Goal: Task Accomplishment & Management: Manage account settings

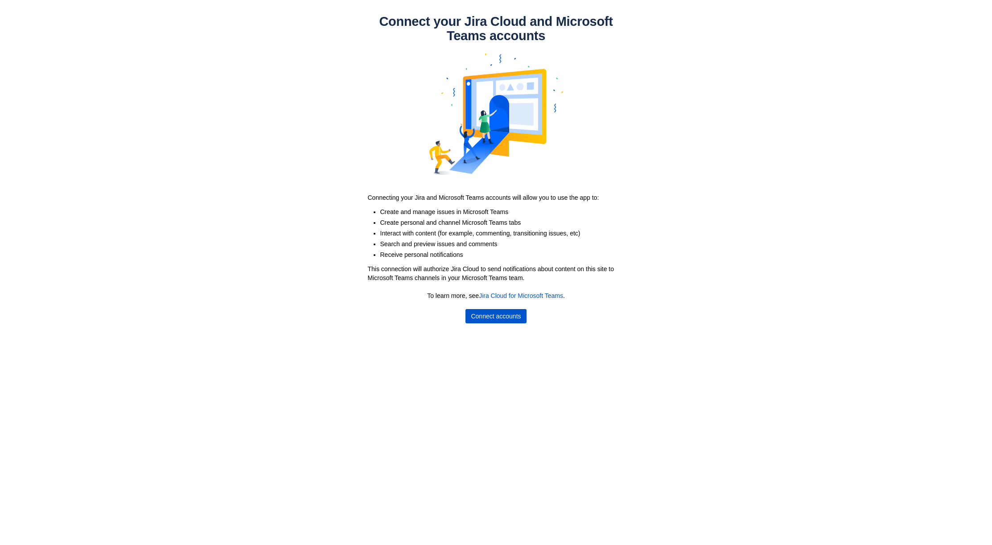
click at [514, 318] on span "Connect accounts" at bounding box center [496, 316] width 50 height 14
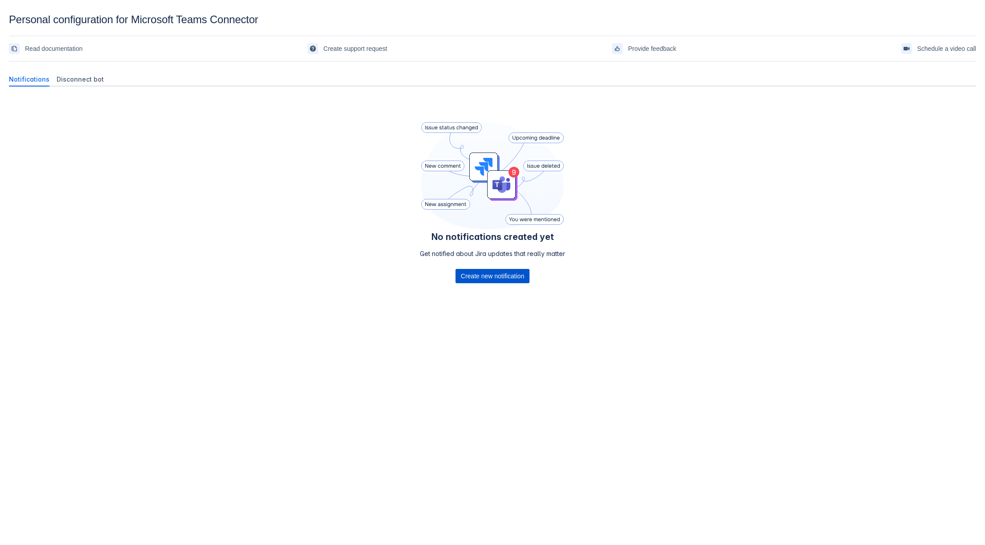
click at [485, 277] on span "Create new notification" at bounding box center [492, 276] width 63 height 14
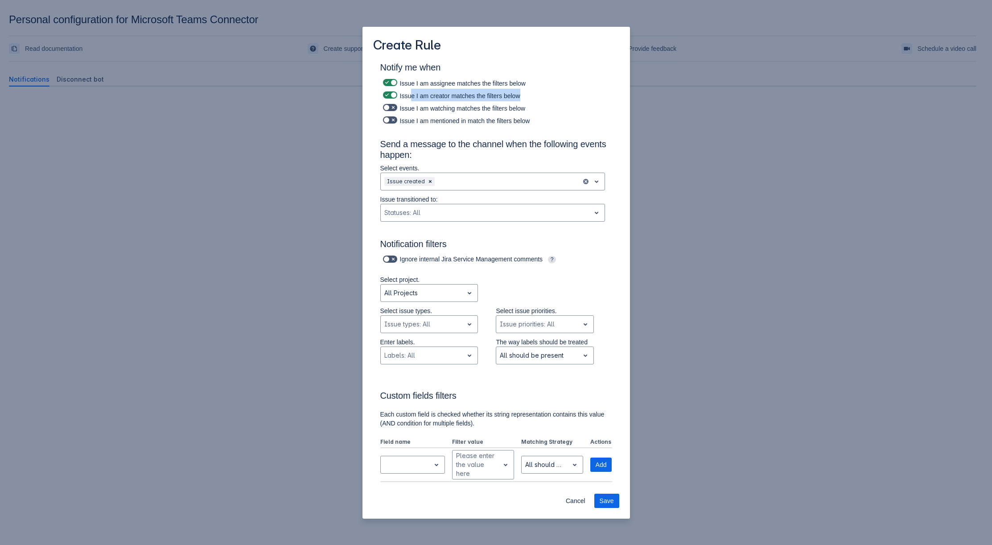
drag, startPoint x: 519, startPoint y: 97, endPoint x: 408, endPoint y: 100, distance: 111.0
click at [409, 100] on div "Issue I am creator matches the filters below" at bounding box center [496, 95] width 232 height 12
click at [408, 100] on div "Issue I am creator matches the filters below" at bounding box center [496, 95] width 232 height 12
click at [597, 181] on div at bounding box center [592, 181] width 23 height 17
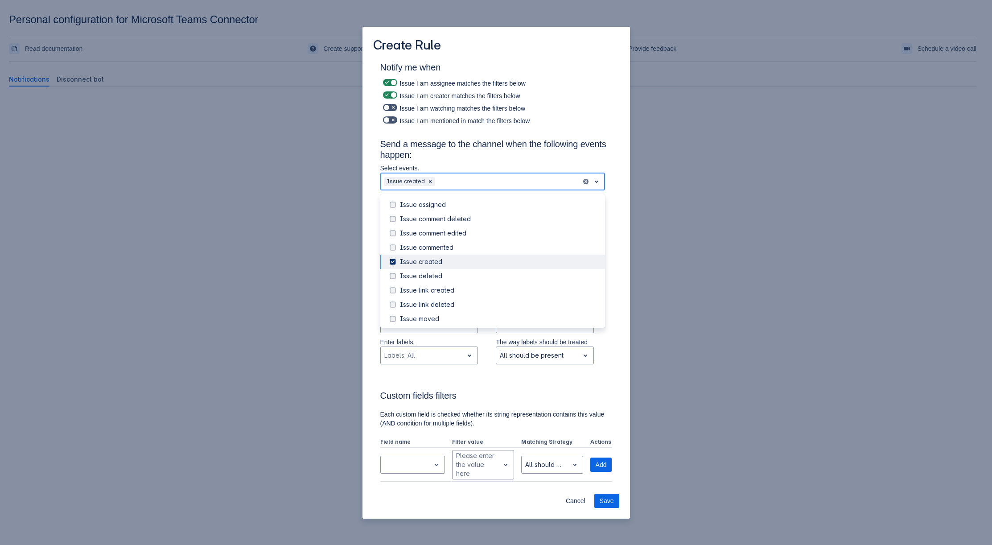
click at [390, 263] on span at bounding box center [392, 261] width 11 height 11
click at [436, 249] on div "Issue commented" at bounding box center [500, 247] width 200 height 9
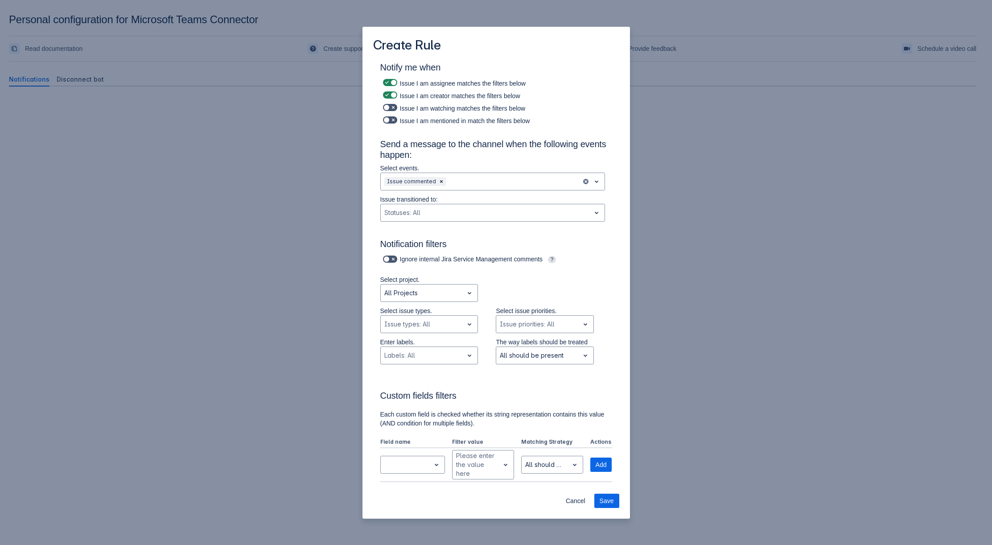
click at [560, 150] on h3 "Send a message to the channel when the following events happen:" at bounding box center [496, 151] width 232 height 25
click at [395, 119] on span at bounding box center [393, 119] width 7 height 7
click at [389, 119] on input "checkbox" at bounding box center [386, 120] width 6 height 6
checkbox input "true"
click at [393, 107] on span at bounding box center [393, 107] width 7 height 7
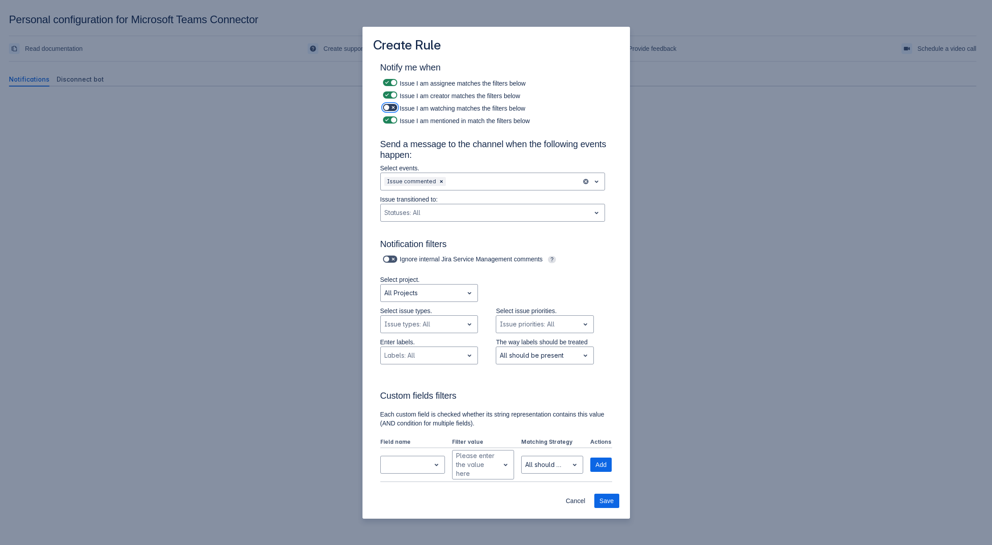
click at [389, 107] on input "checkbox" at bounding box center [386, 108] width 6 height 6
checkbox input "true"
click at [393, 115] on label at bounding box center [390, 120] width 18 height 11
click at [389, 117] on input "checkbox" at bounding box center [386, 120] width 6 height 6
checkbox input "false"
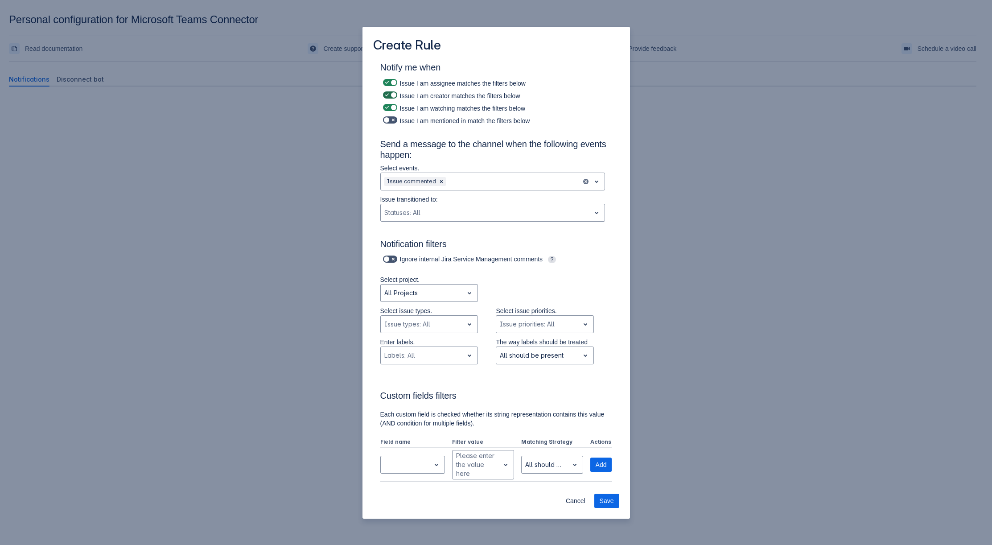
click at [393, 102] on div "Issue I am watching matches the filters below" at bounding box center [496, 107] width 232 height 12
click at [392, 104] on span at bounding box center [393, 107] width 7 height 7
click at [389, 105] on input "checkbox" at bounding box center [386, 108] width 6 height 6
checkbox input "false"
click at [392, 95] on span at bounding box center [393, 94] width 7 height 7
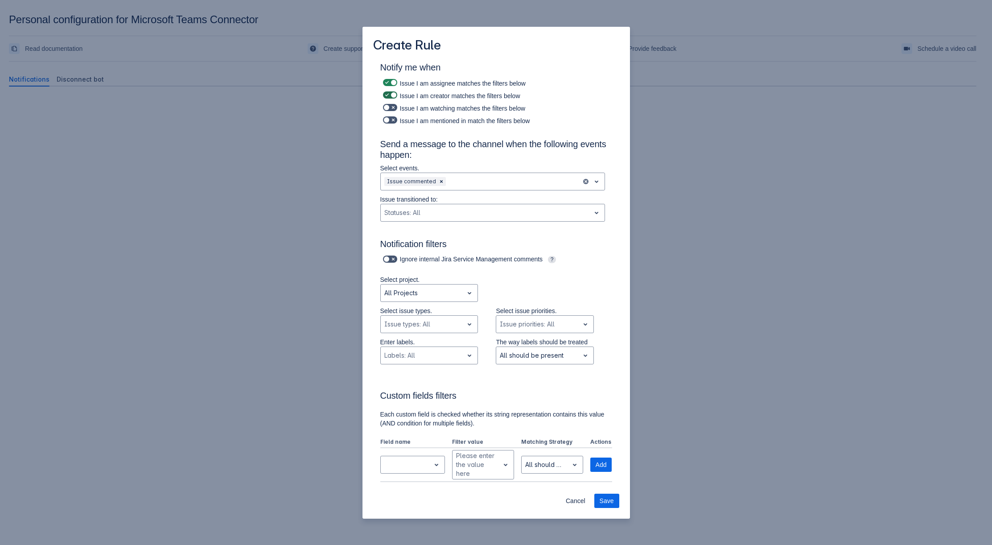
click at [389, 95] on input "checkbox" at bounding box center [386, 95] width 6 height 6
checkbox input "false"
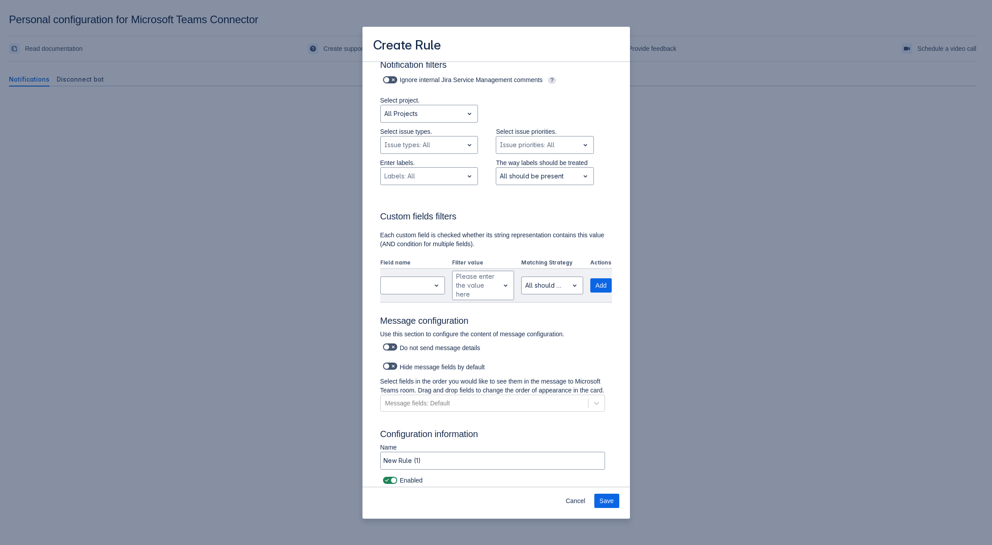
scroll to position [189, 0]
click at [455, 458] on input "New Rule (1)" at bounding box center [493, 460] width 224 height 16
drag, startPoint x: 428, startPoint y: 460, endPoint x: 363, endPoint y: 453, distance: 66.0
click at [363, 453] on div "Notify me when Issue I am assignee matches the filters below Issue I am creator…" at bounding box center [495, 184] width 267 height 605
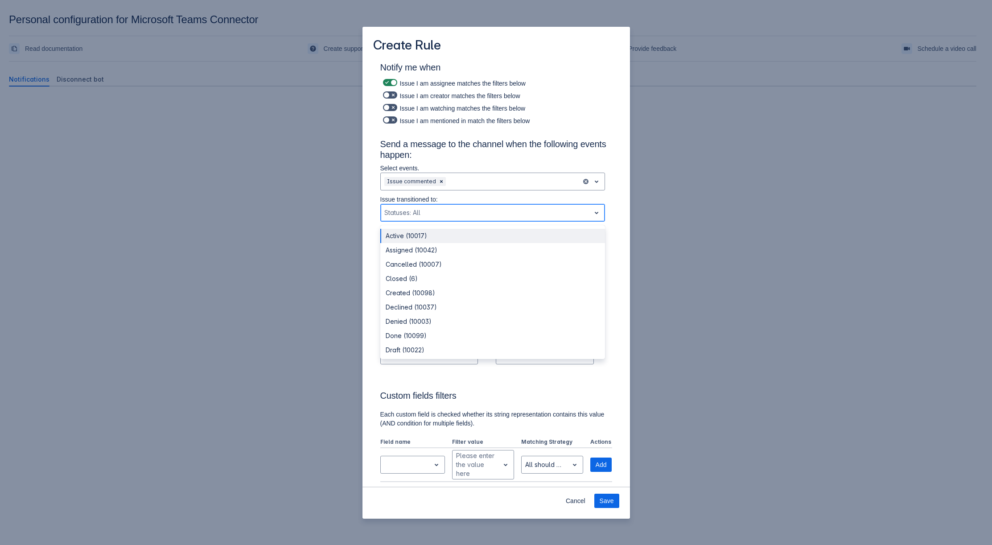
click at [592, 207] on span "open" at bounding box center [596, 212] width 11 height 11
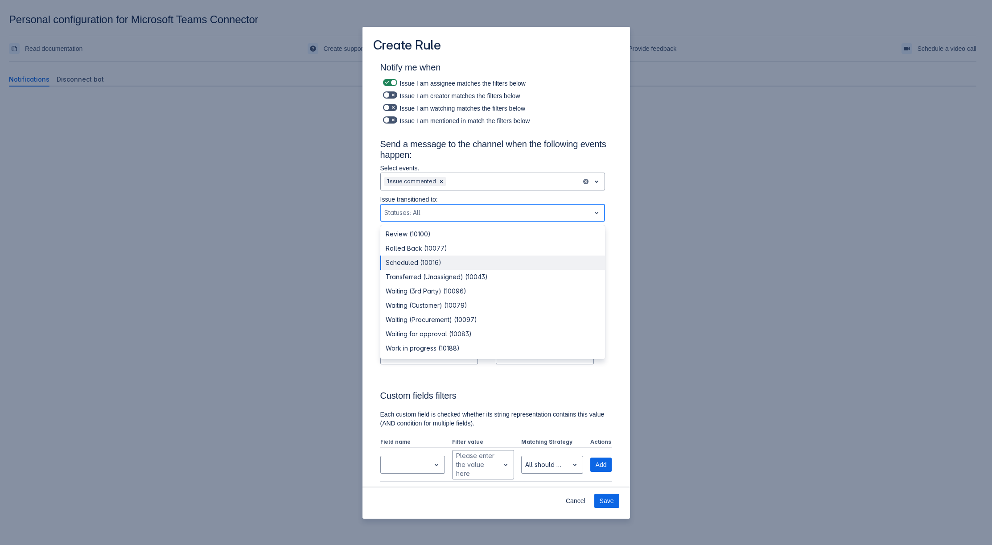
scroll to position [78, 0]
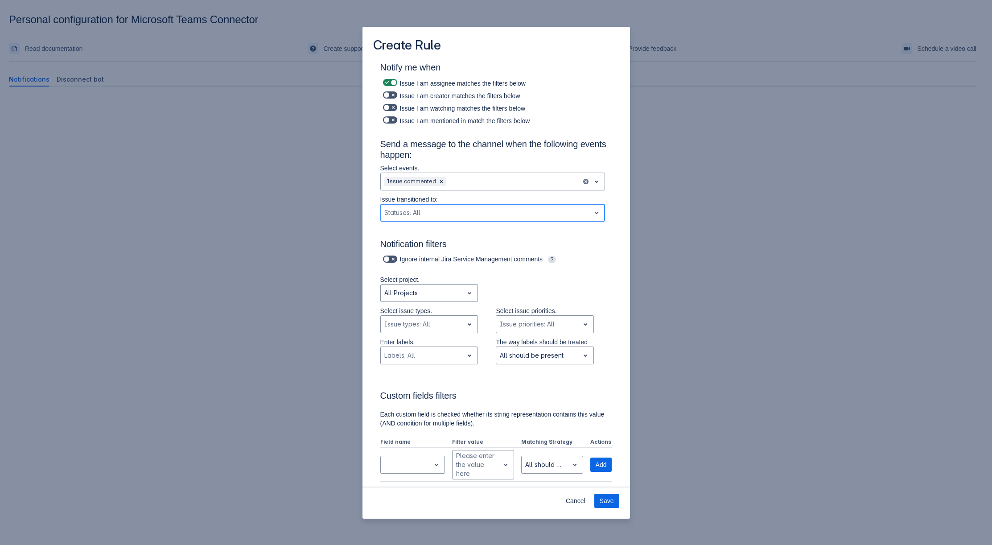
click at [591, 208] on span "open" at bounding box center [596, 212] width 11 height 11
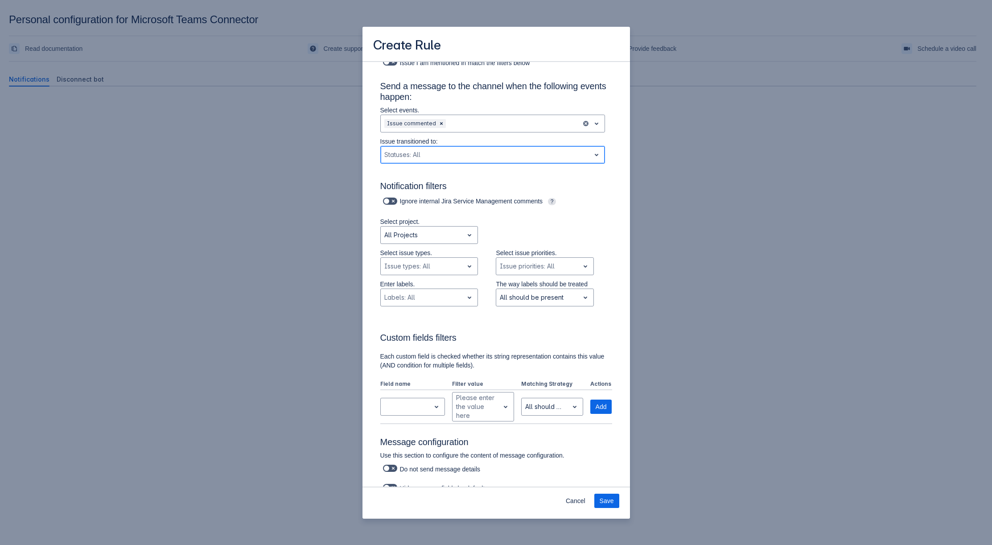
scroll to position [90, 0]
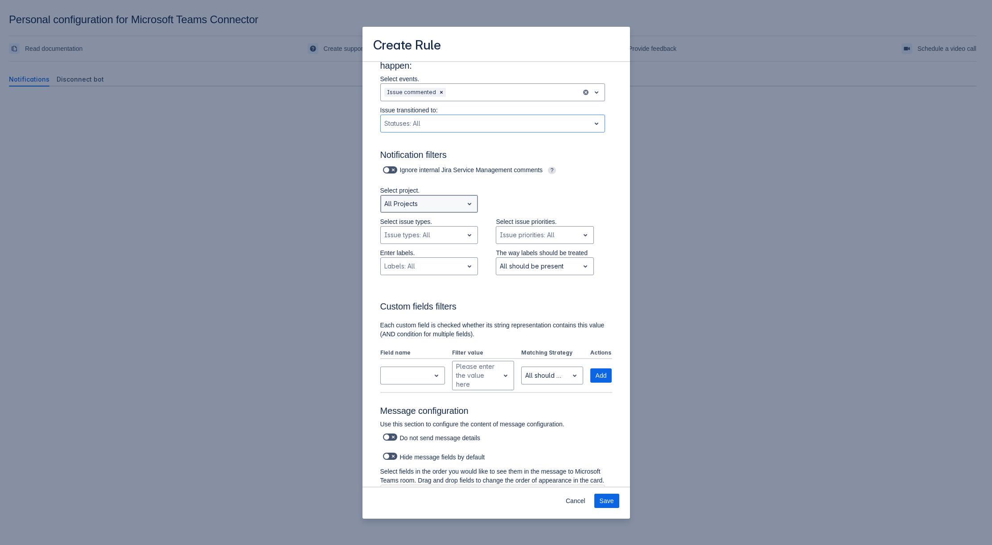
click at [466, 203] on span "open" at bounding box center [469, 203] width 11 height 11
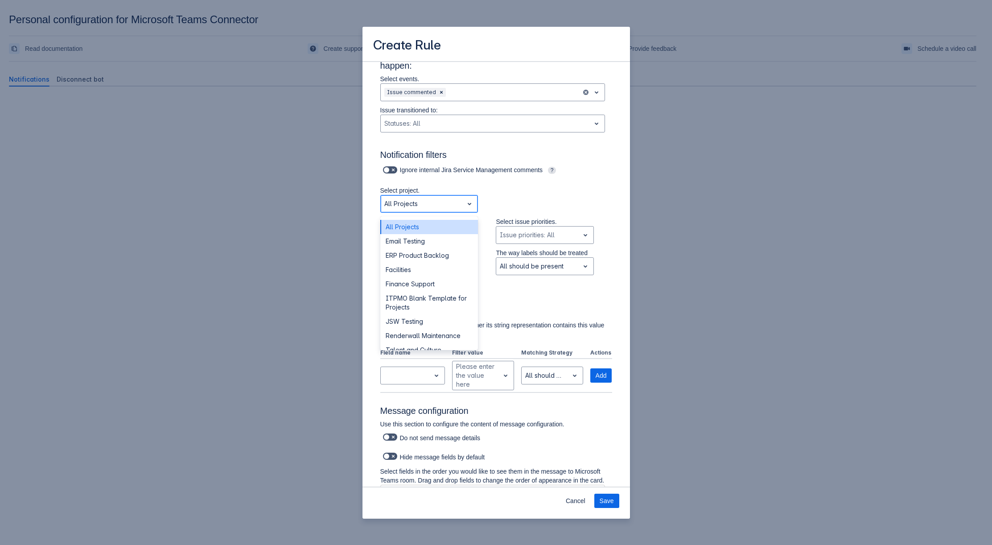
click at [465, 202] on span "open" at bounding box center [469, 203] width 11 height 11
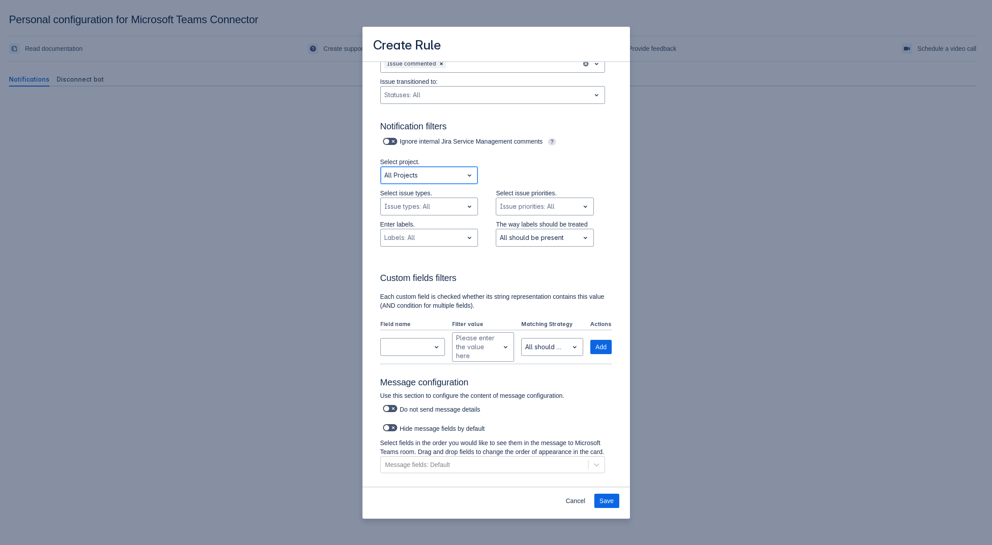
scroll to position [189, 0]
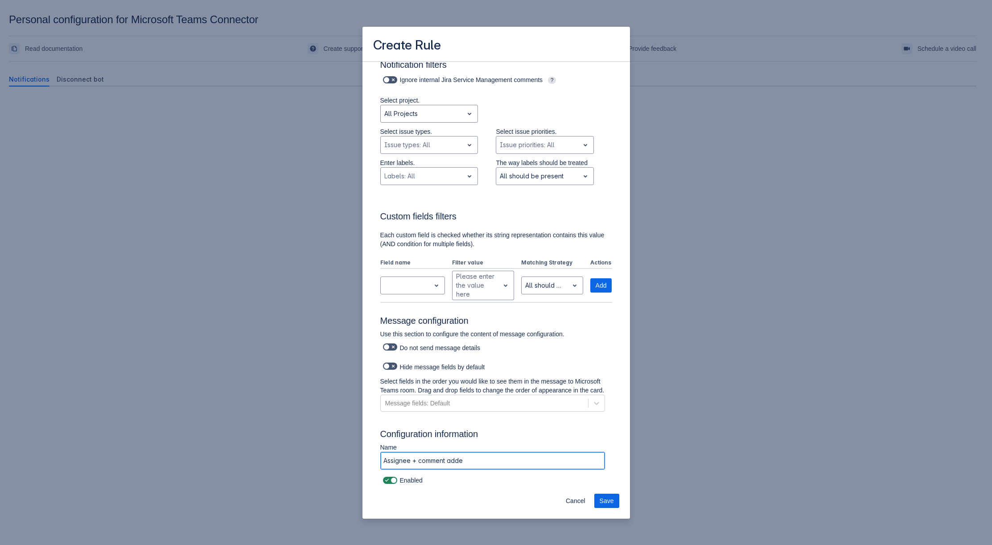
type input "Assignee + comment added"
click at [604, 497] on span "Save" at bounding box center [607, 500] width 14 height 14
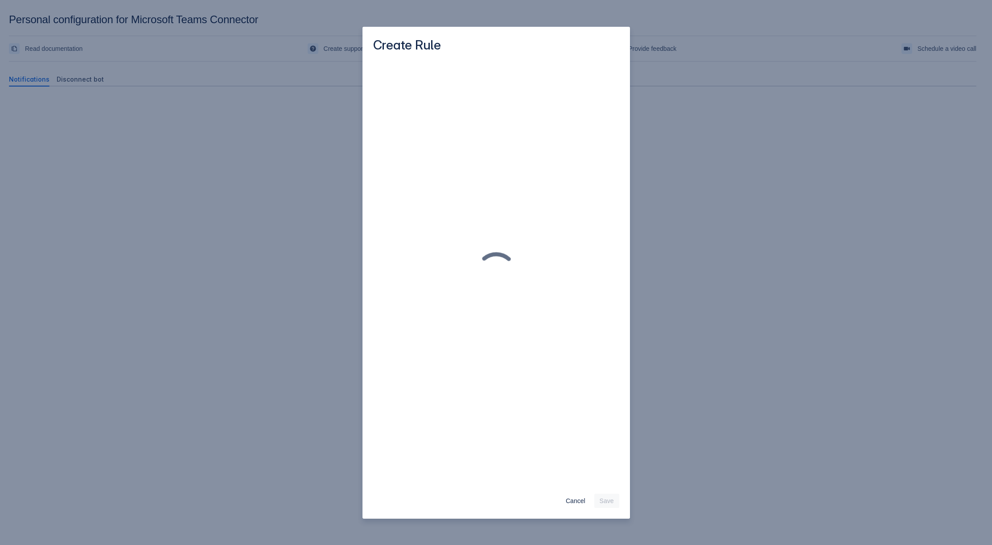
scroll to position [0, 0]
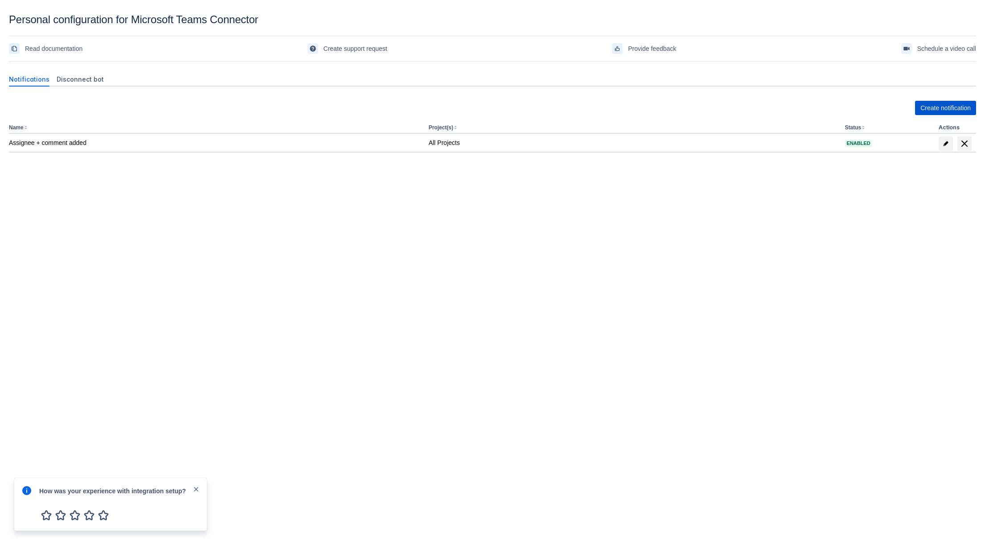
click at [953, 105] on span "Create notification" at bounding box center [946, 108] width 50 height 14
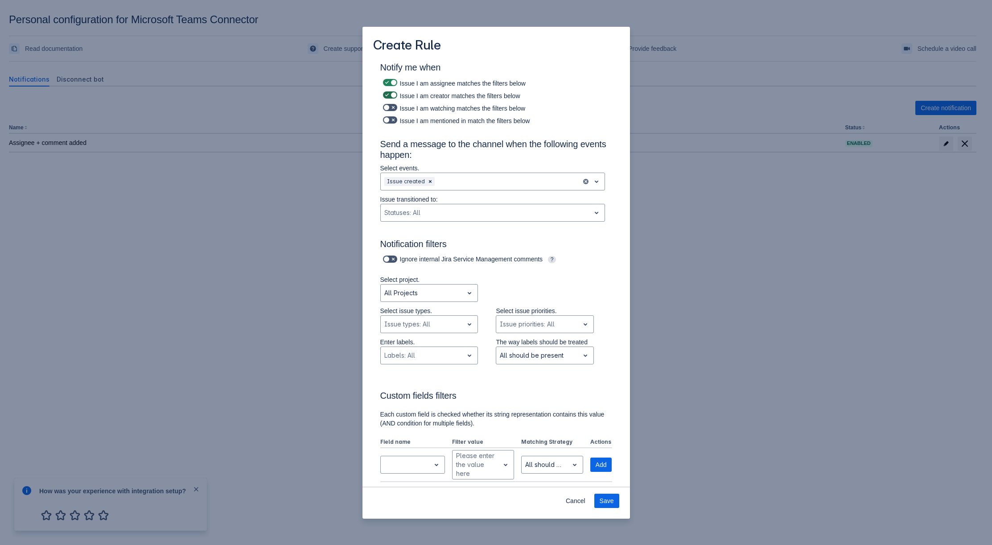
click at [390, 93] on span "Scrollable content" at bounding box center [393, 94] width 7 height 7
click at [389, 93] on input "Scrollable content" at bounding box center [386, 95] width 6 height 6
checkbox input "false"
click at [387, 79] on span "Scrollable content" at bounding box center [386, 82] width 7 height 7
click at [387, 80] on input "Scrollable content" at bounding box center [386, 83] width 6 height 6
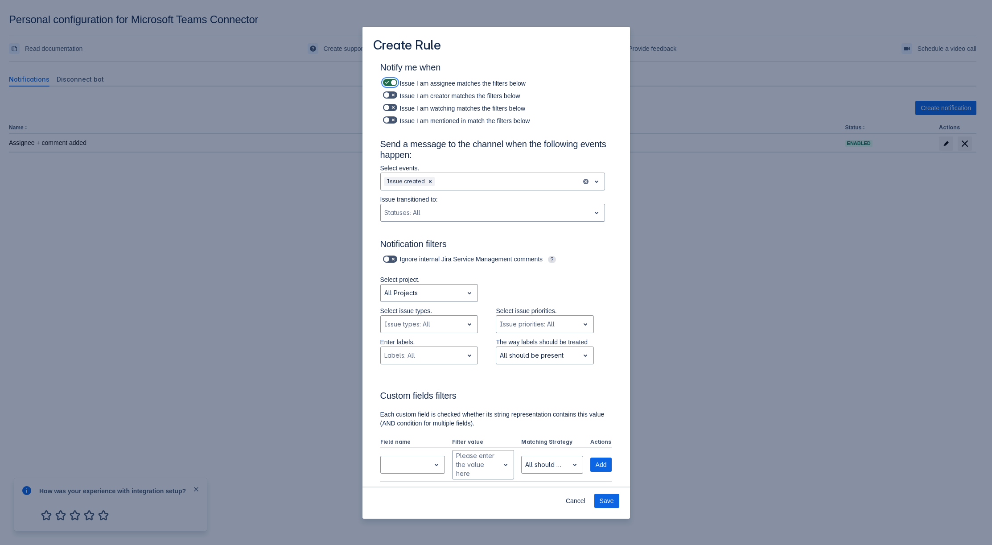
checkbox input "false"
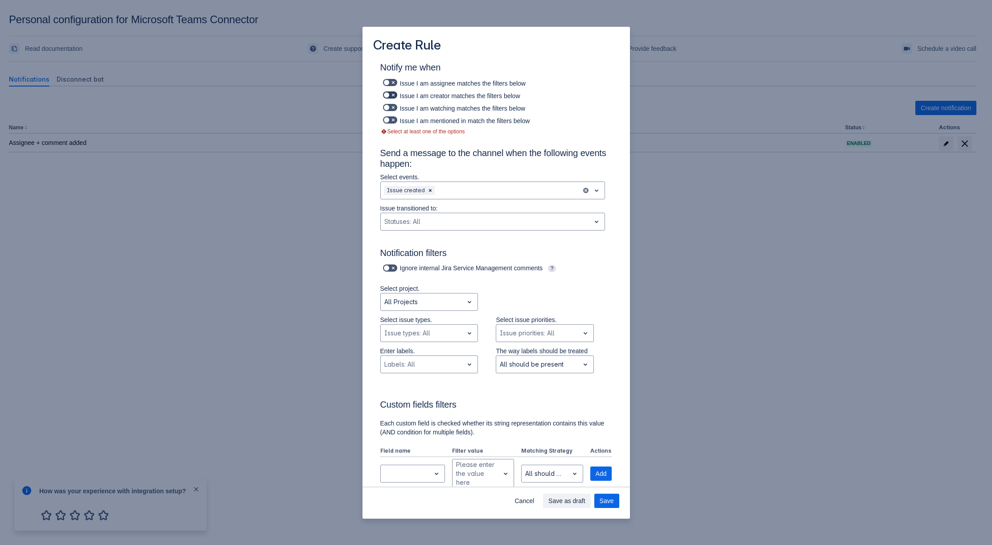
click at [393, 95] on span "Scrollable content" at bounding box center [393, 94] width 7 height 7
click at [389, 95] on input "Scrollable content" at bounding box center [386, 95] width 6 height 6
checkbox input "true"
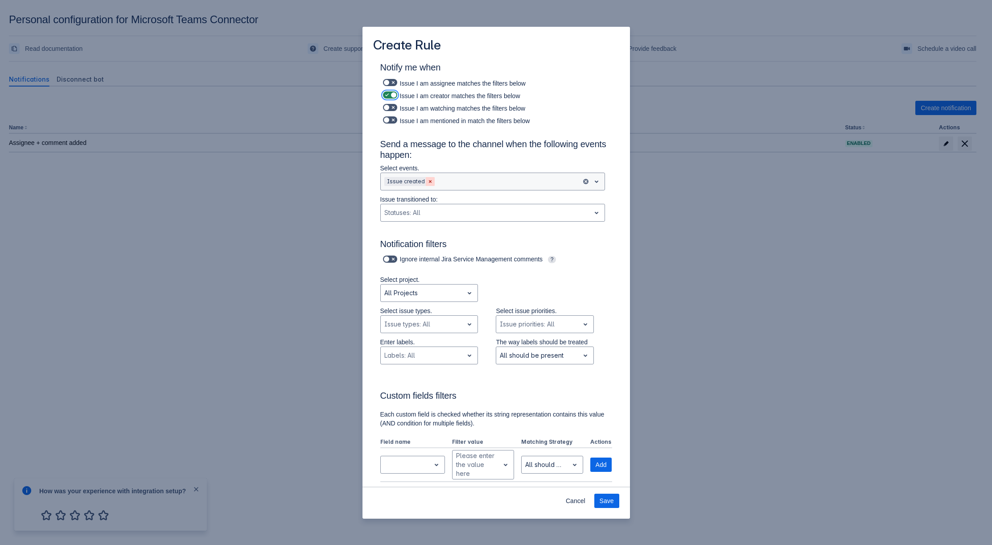
click at [427, 182] on span "Clear" at bounding box center [430, 181] width 7 height 7
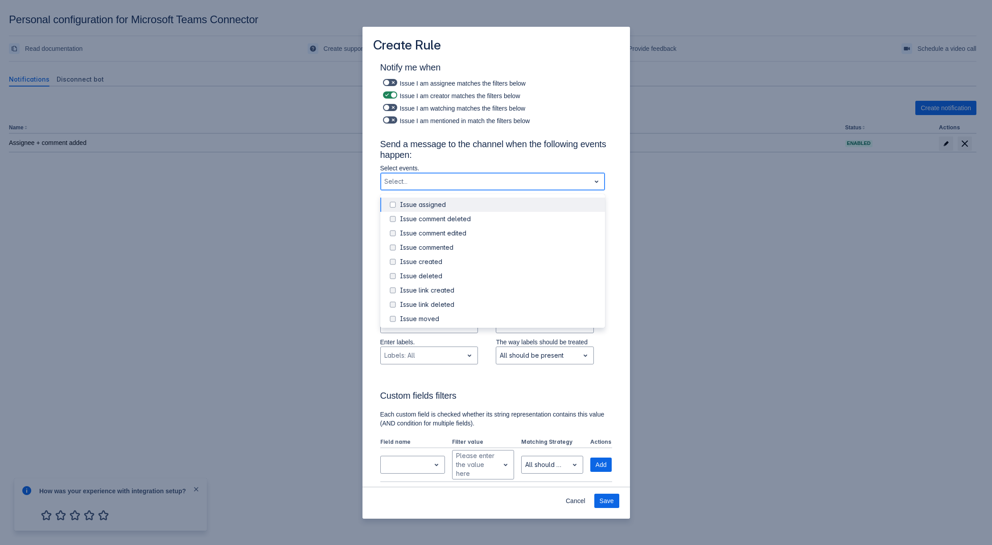
click at [591, 181] on span "open" at bounding box center [596, 181] width 11 height 11
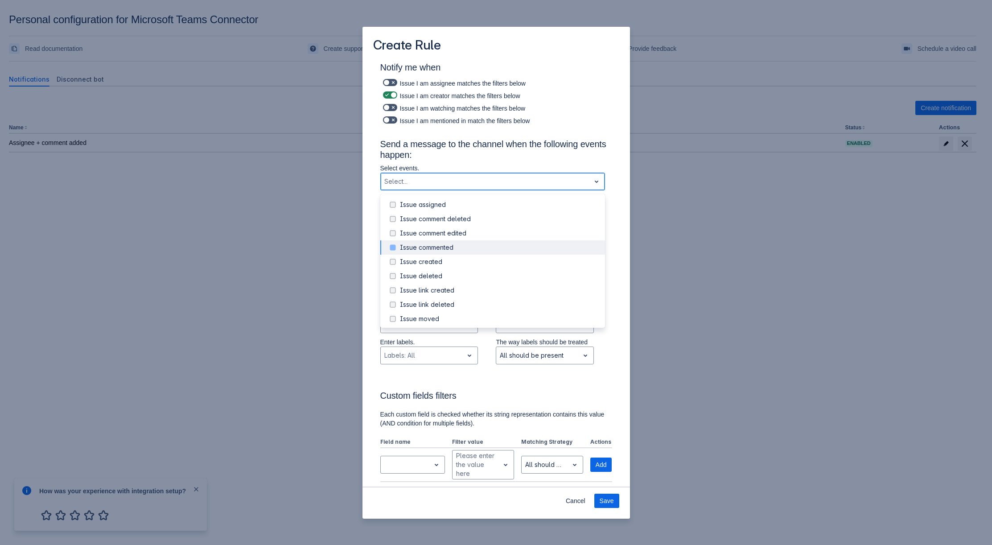
click at [444, 246] on div "Issue commented" at bounding box center [500, 247] width 200 height 9
click at [446, 231] on div "Issue comment edited" at bounding box center [500, 233] width 200 height 9
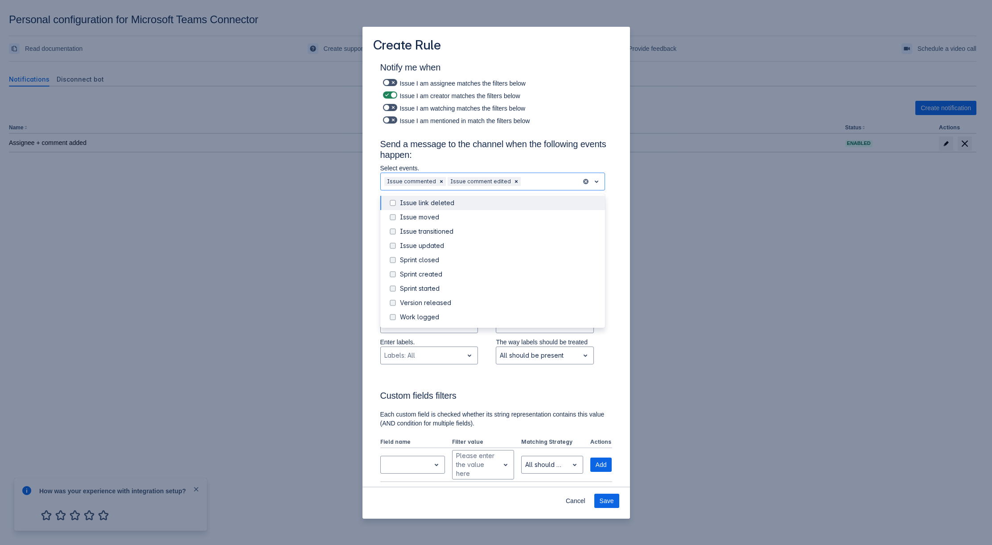
click at [506, 151] on h3 "Send a message to the channel when the following events happen:" at bounding box center [496, 151] width 232 height 25
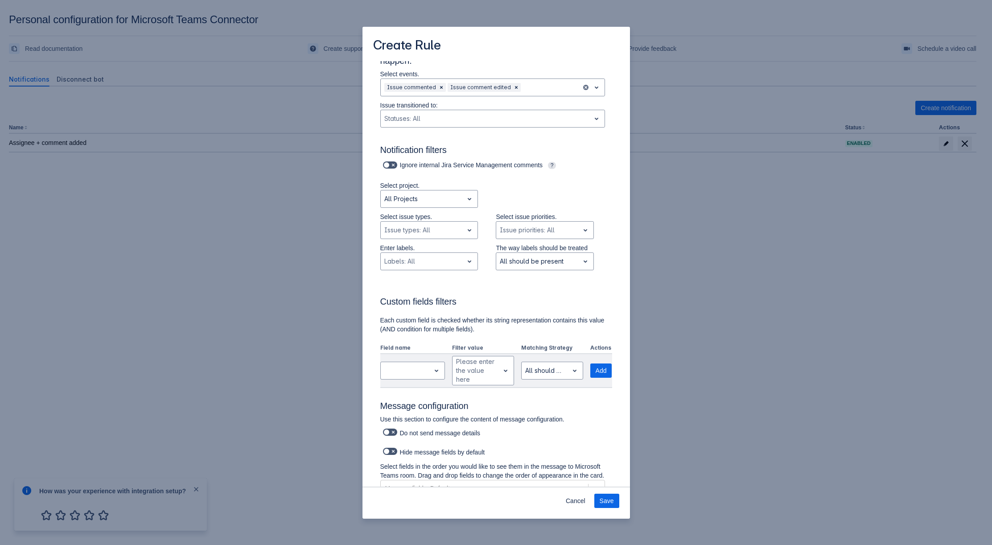
scroll to position [189, 0]
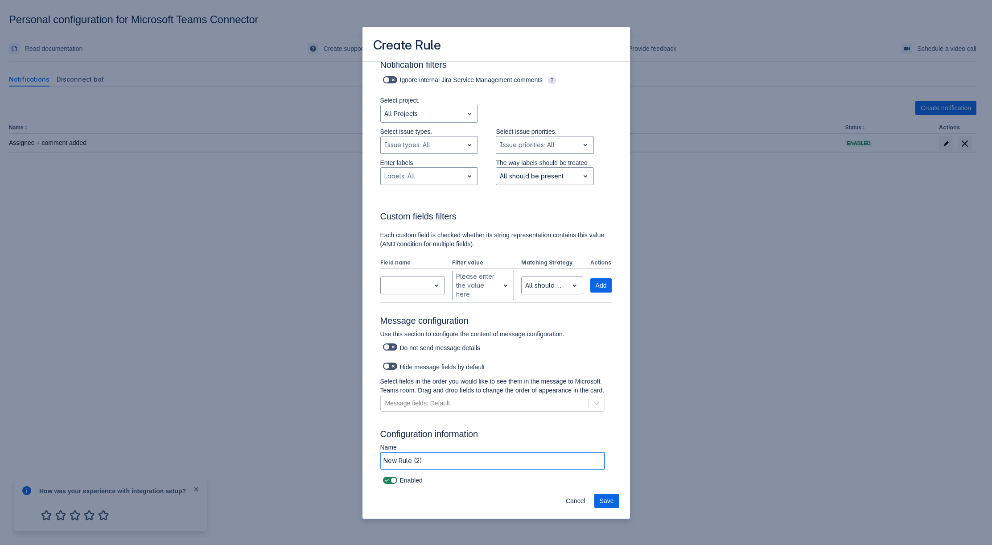
click at [433, 464] on input "New Rule (2)" at bounding box center [493, 460] width 224 height 16
type input "C"
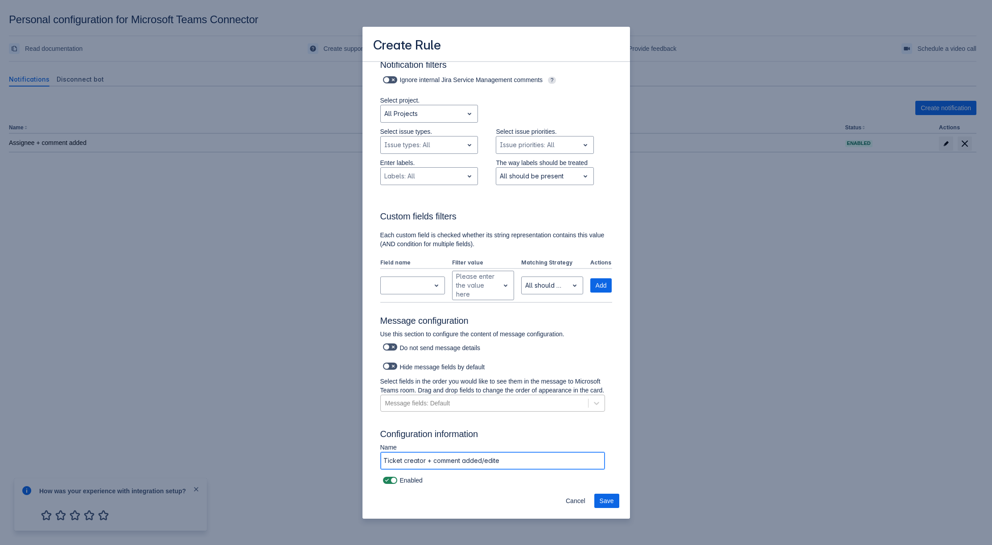
type input "Ticket creator + comment added/edited"
click at [607, 503] on span "Save" at bounding box center [607, 500] width 14 height 14
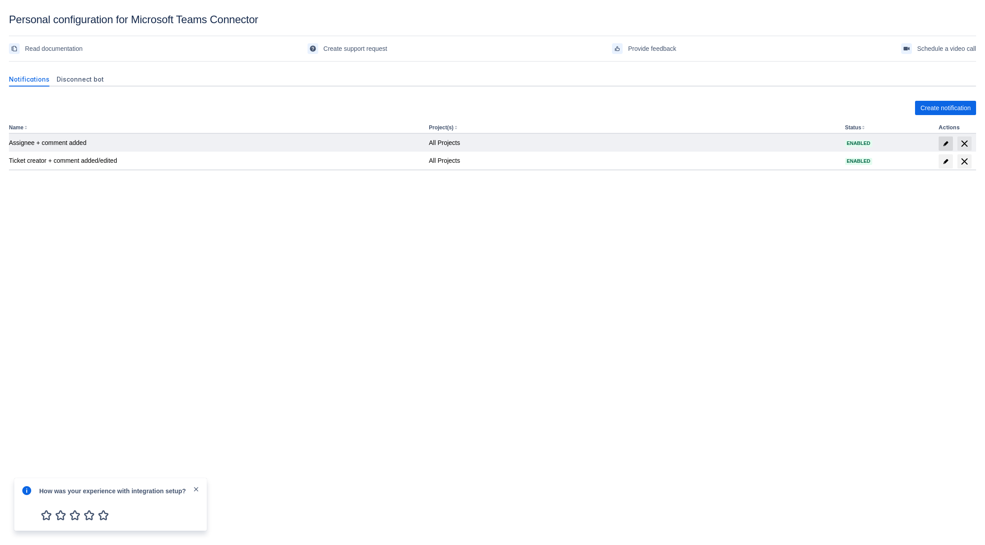
click at [944, 141] on span "edit" at bounding box center [945, 143] width 7 height 7
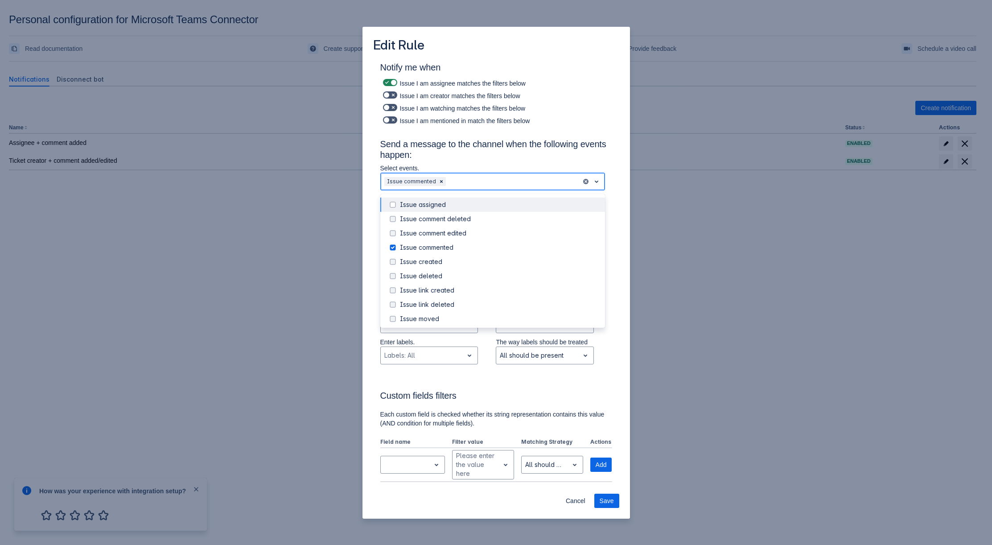
click at [480, 181] on div at bounding box center [513, 181] width 130 height 11
click at [453, 229] on div "Issue comment edited" at bounding box center [500, 233] width 200 height 9
click at [612, 494] on span "Save" at bounding box center [607, 500] width 14 height 14
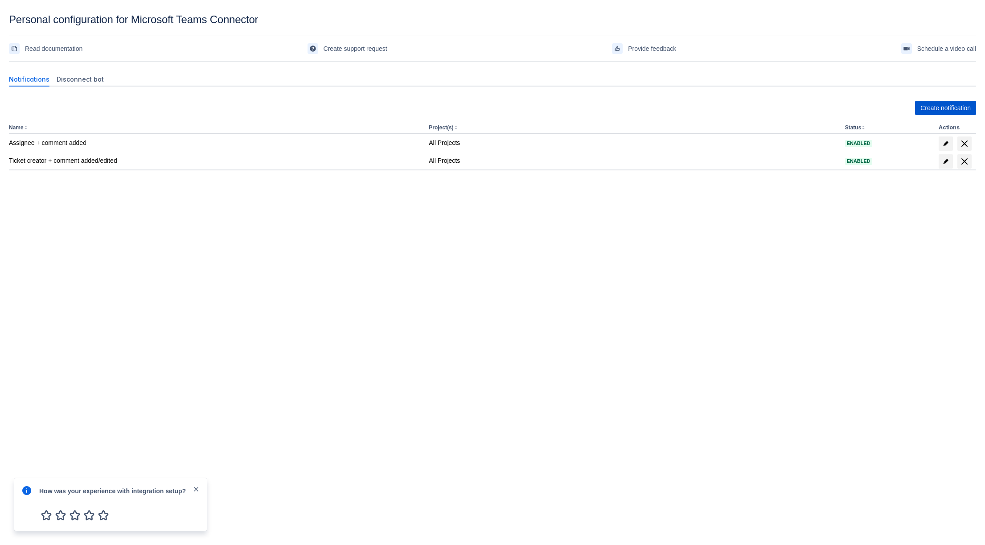
click at [927, 109] on span "Create notification" at bounding box center [946, 108] width 50 height 14
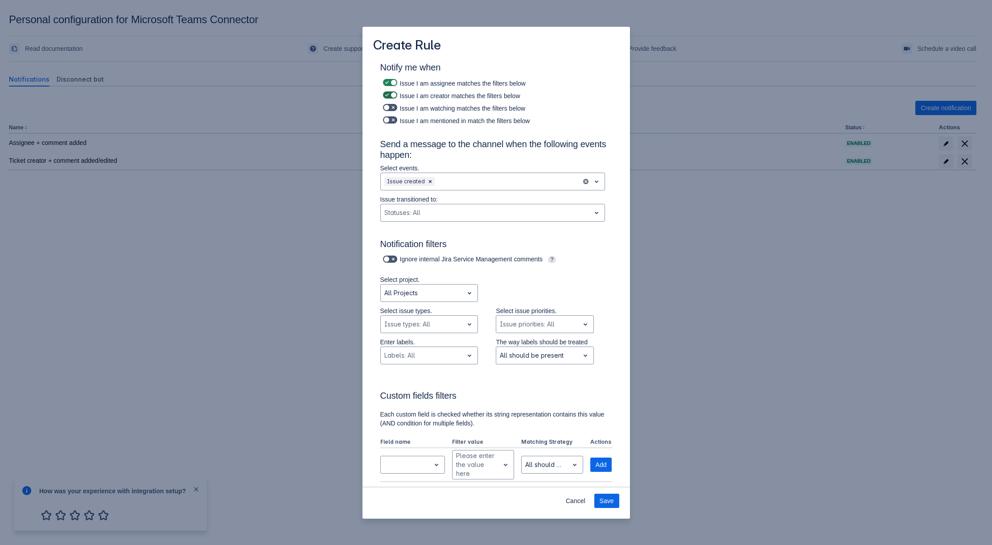
click at [390, 93] on span "Scrollable content" at bounding box center [393, 94] width 7 height 7
click at [389, 93] on input "Scrollable content" at bounding box center [386, 95] width 6 height 6
checkbox input "false"
click at [394, 81] on span "Scrollable content" at bounding box center [393, 82] width 7 height 7
click at [389, 81] on input "Scrollable content" at bounding box center [386, 83] width 6 height 6
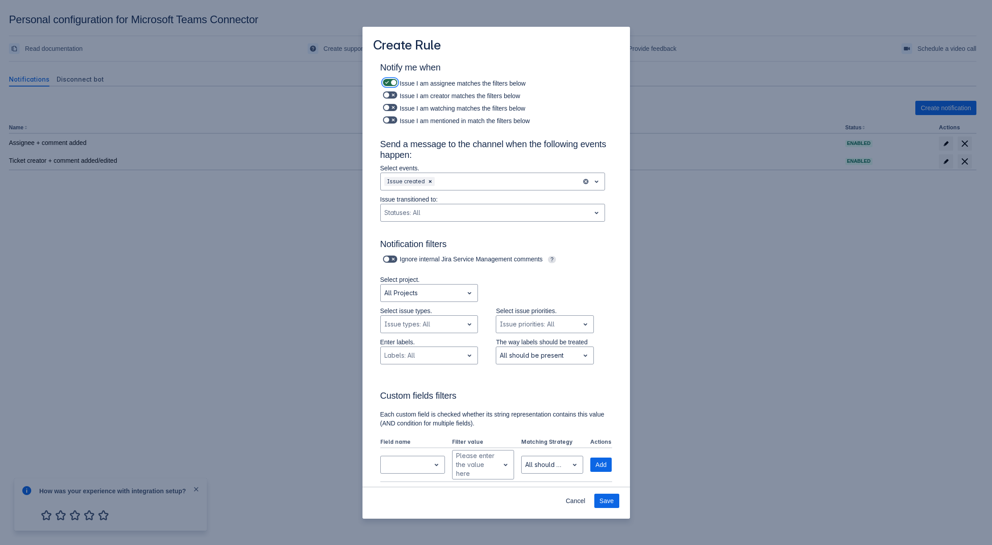
checkbox input "false"
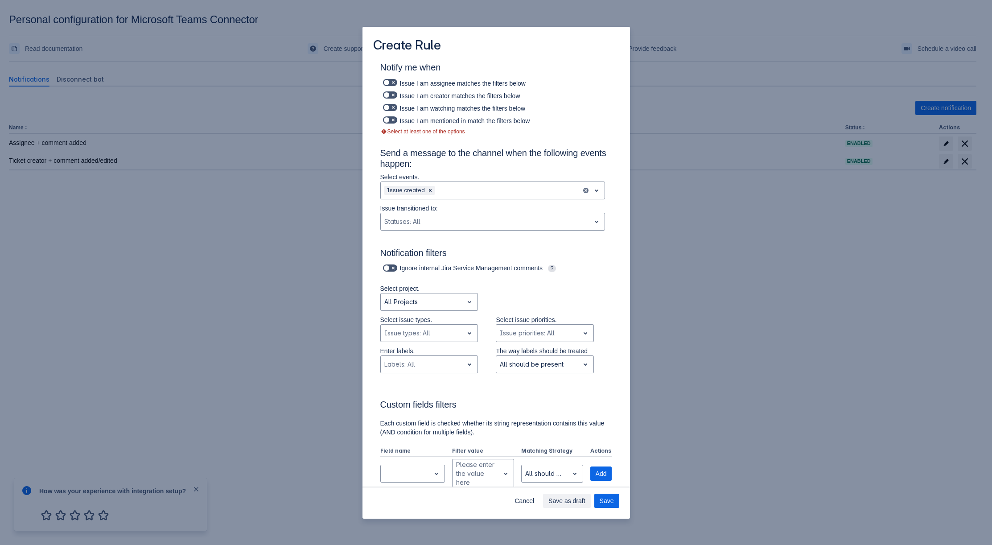
click at [406, 107] on div "Issue I am watching matches the filters below" at bounding box center [496, 107] width 232 height 12
click at [396, 109] on span "Scrollable content" at bounding box center [393, 107] width 7 height 7
click at [389, 109] on input "Scrollable content" at bounding box center [386, 108] width 6 height 6
checkbox input "true"
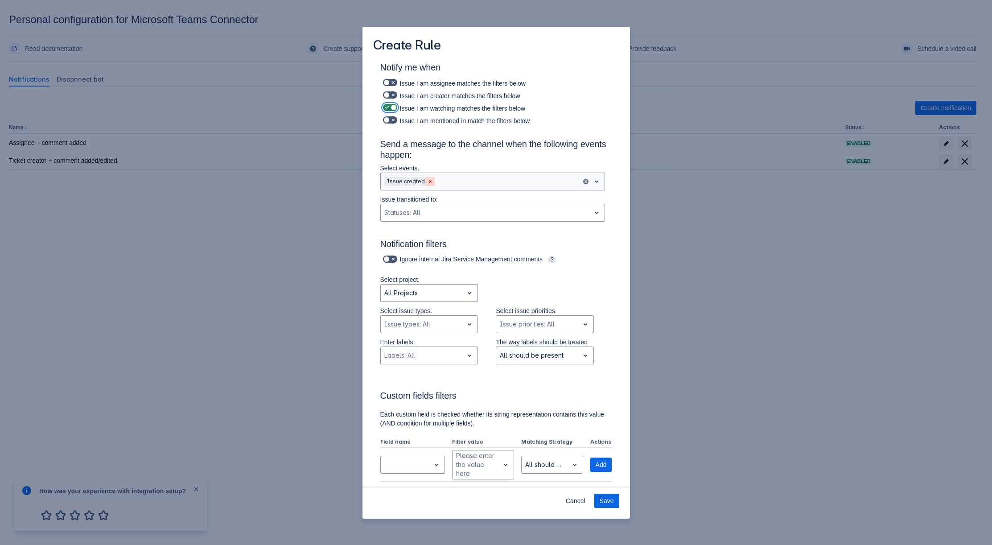
click at [427, 181] on span "Clear" at bounding box center [430, 181] width 7 height 7
click at [594, 183] on span "open" at bounding box center [596, 181] width 11 height 11
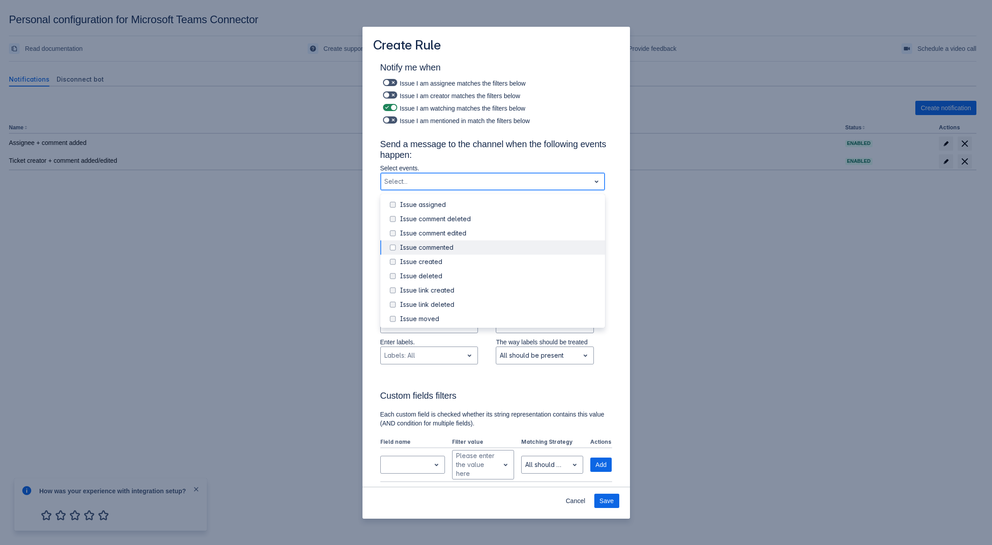
click at [444, 252] on div "Issue commented" at bounding box center [492, 247] width 225 height 14
click at [609, 199] on div "Notify me when Issue I am assignee matches the filters below Issue I am creator…" at bounding box center [496, 364] width 246 height 604
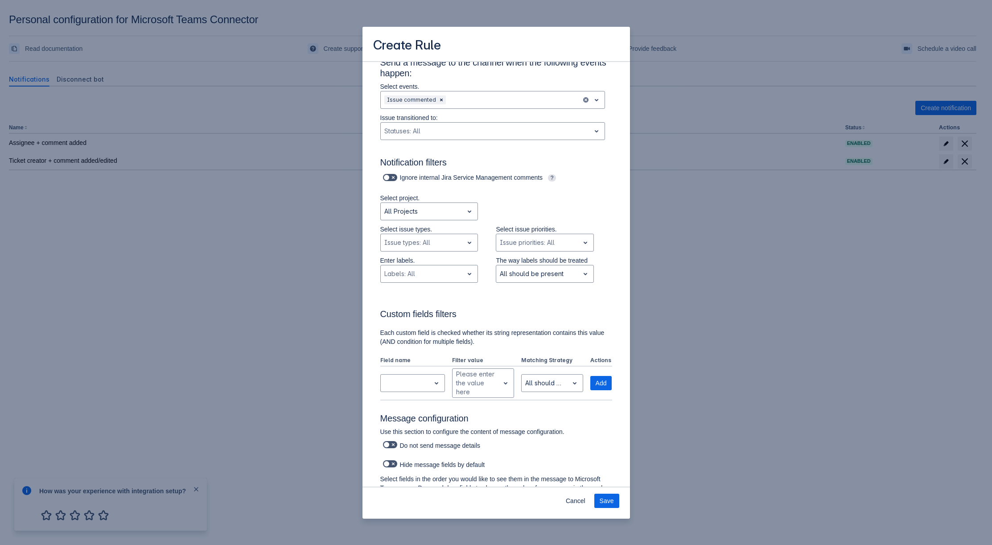
scroll to position [189, 0]
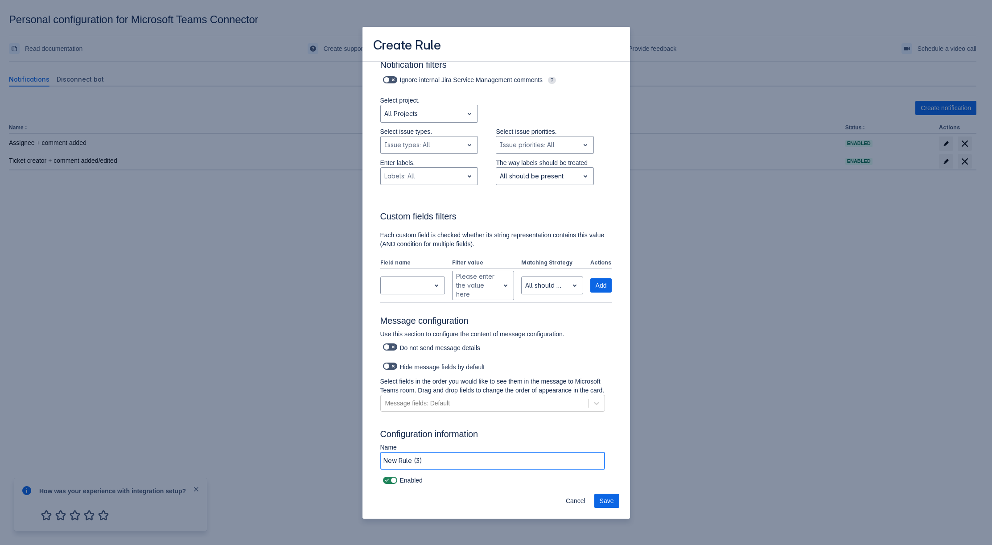
drag, startPoint x: 474, startPoint y: 463, endPoint x: 347, endPoint y: 449, distance: 128.3
click at [347, 449] on div "Create Rule Notify me when Issue I am assignee matches the filters below Issue …" at bounding box center [496, 272] width 992 height 545
type input "Watcher + comment added"
click at [596, 495] on button "Save" at bounding box center [606, 500] width 25 height 14
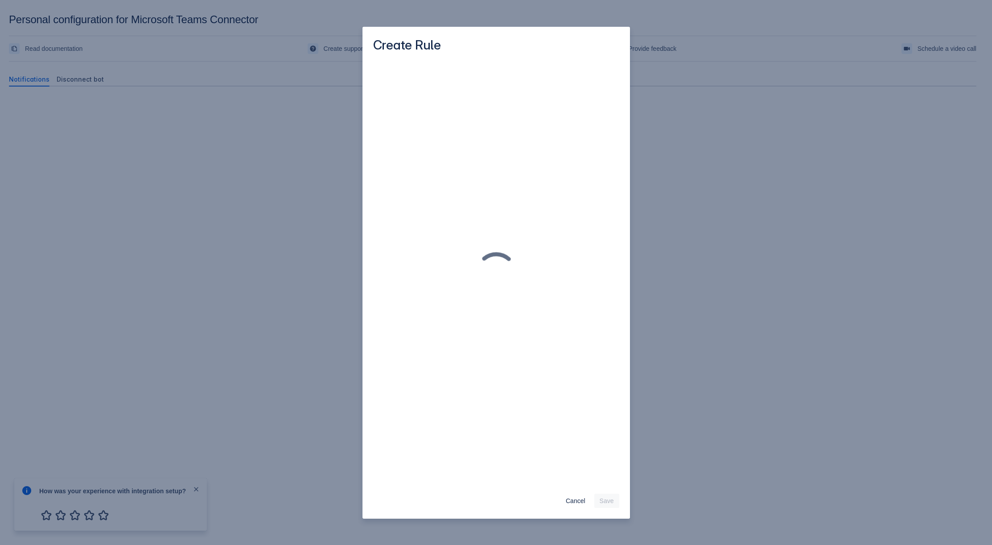
scroll to position [0, 0]
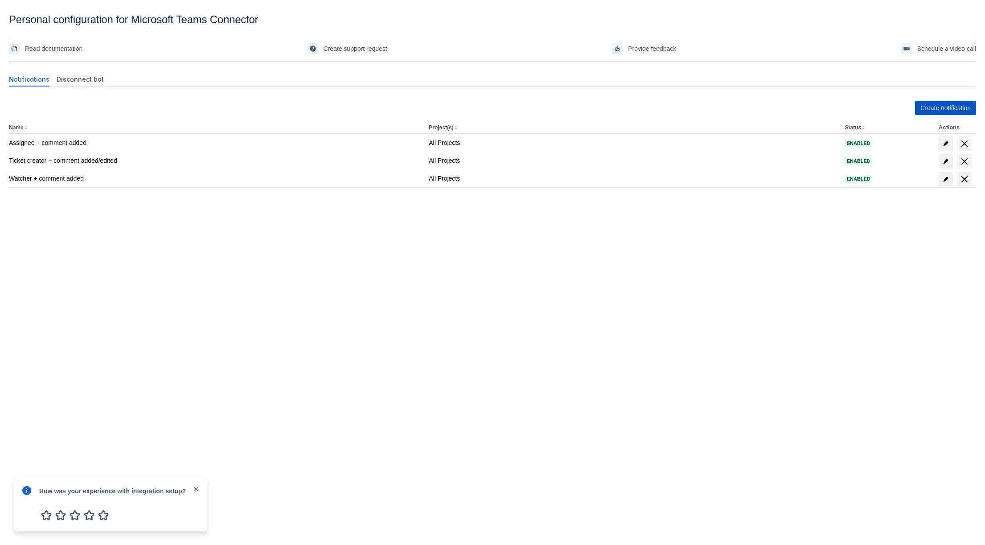
click at [942, 110] on span "Create notification" at bounding box center [946, 108] width 50 height 14
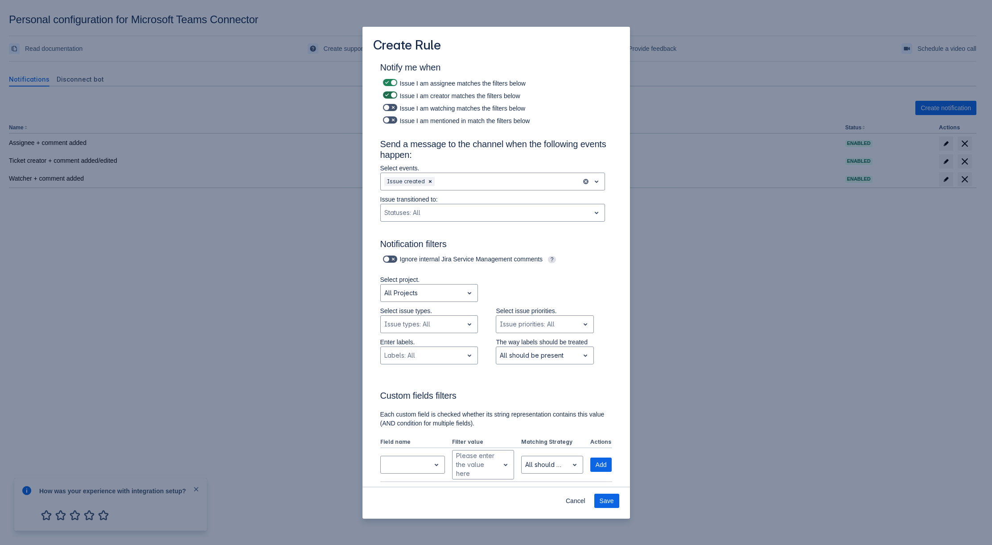
click at [388, 97] on span "Scrollable content" at bounding box center [386, 94] width 7 height 7
click at [388, 97] on input "Scrollable content" at bounding box center [386, 95] width 6 height 6
checkbox input "false"
click at [390, 83] on span "Scrollable content" at bounding box center [393, 82] width 7 height 7
click at [389, 83] on input "Scrollable content" at bounding box center [386, 83] width 6 height 6
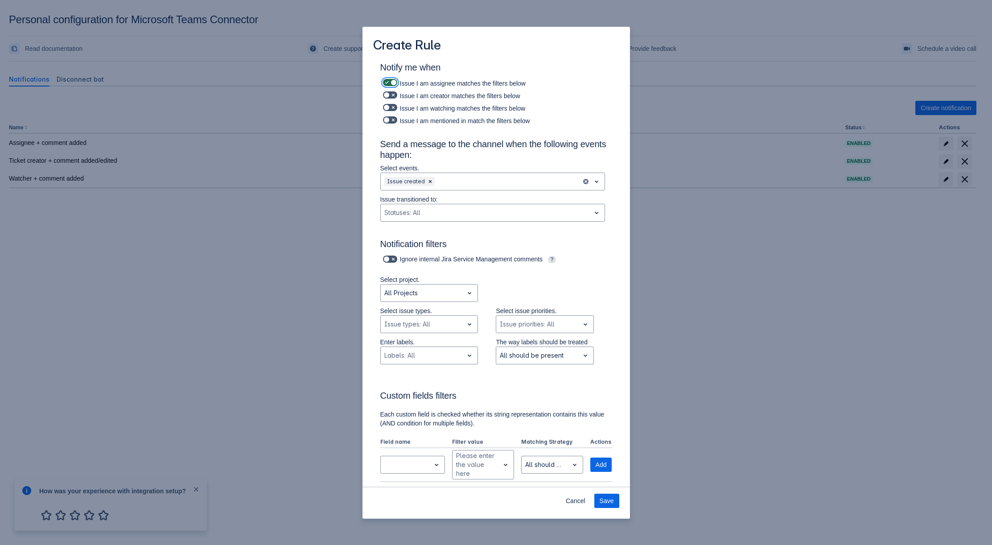
checkbox input "false"
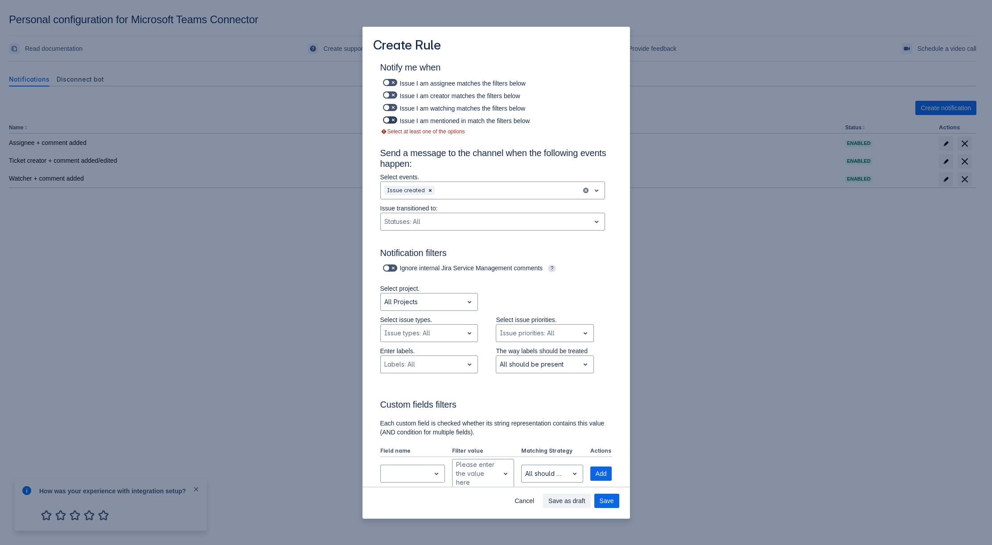
click at [386, 117] on span "Scrollable content" at bounding box center [386, 119] width 7 height 7
click at [386, 117] on input "Scrollable content" at bounding box center [386, 120] width 6 height 6
checkbox input "true"
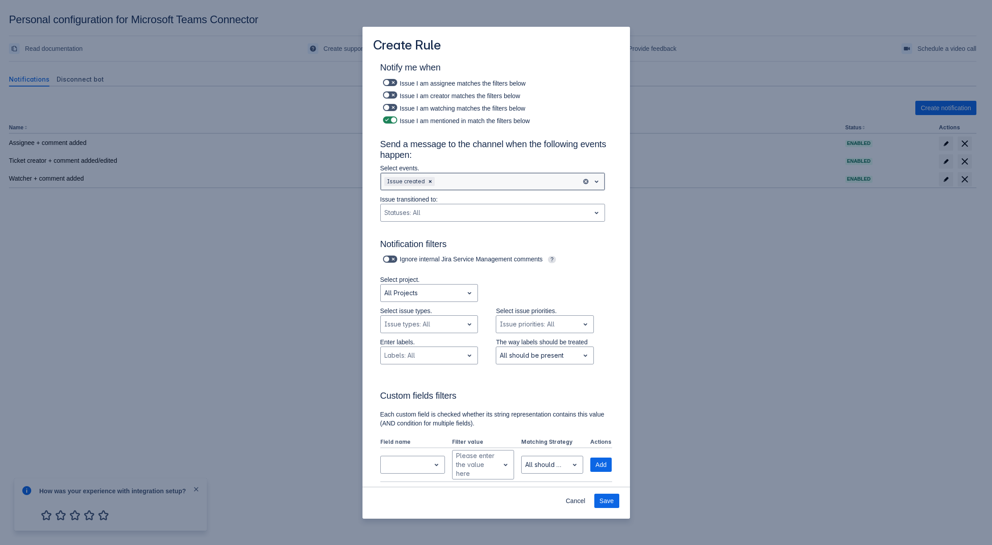
click at [591, 187] on span "open" at bounding box center [596, 181] width 11 height 11
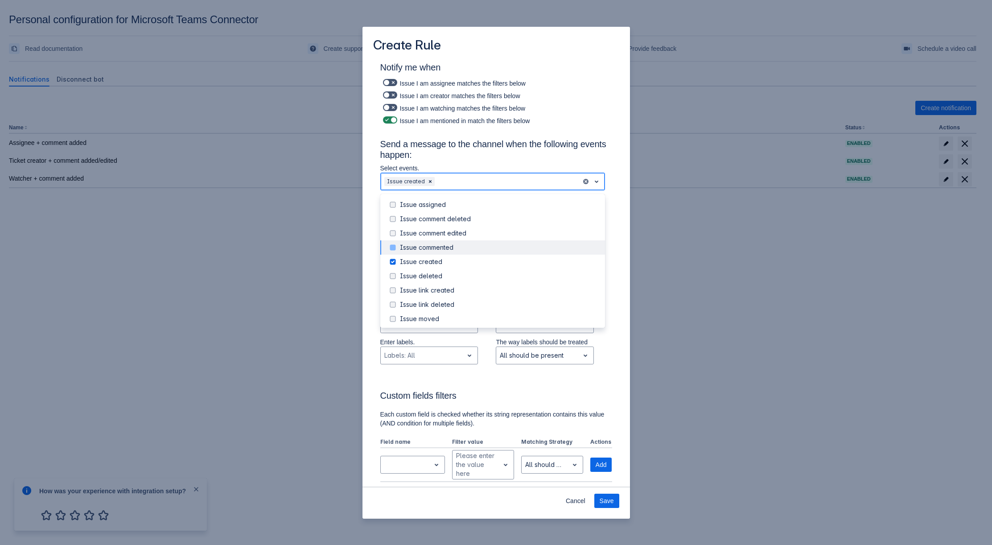
click at [452, 246] on div "Issue commented" at bounding box center [500, 247] width 200 height 9
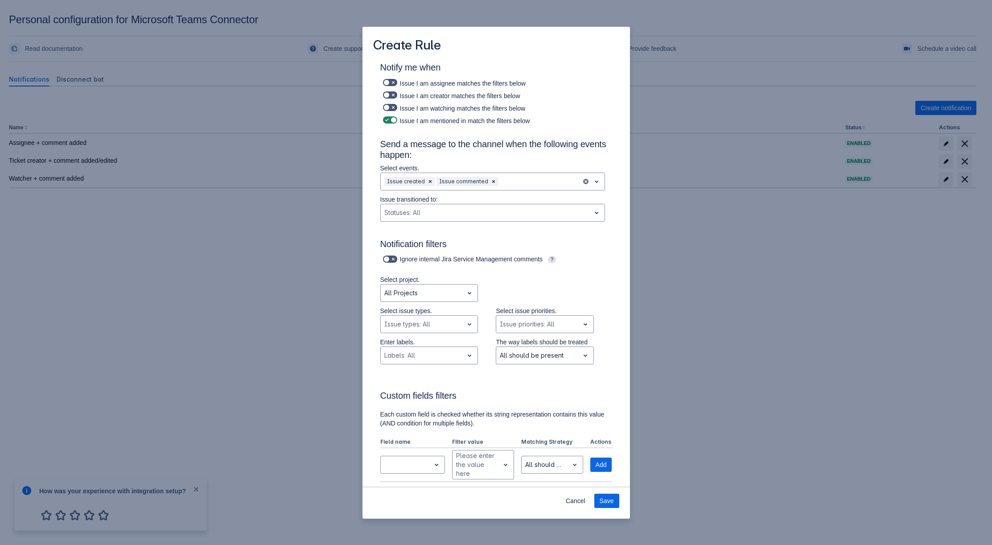
click at [470, 160] on h3 "Send a message to the channel when the following events happen:" at bounding box center [496, 151] width 232 height 25
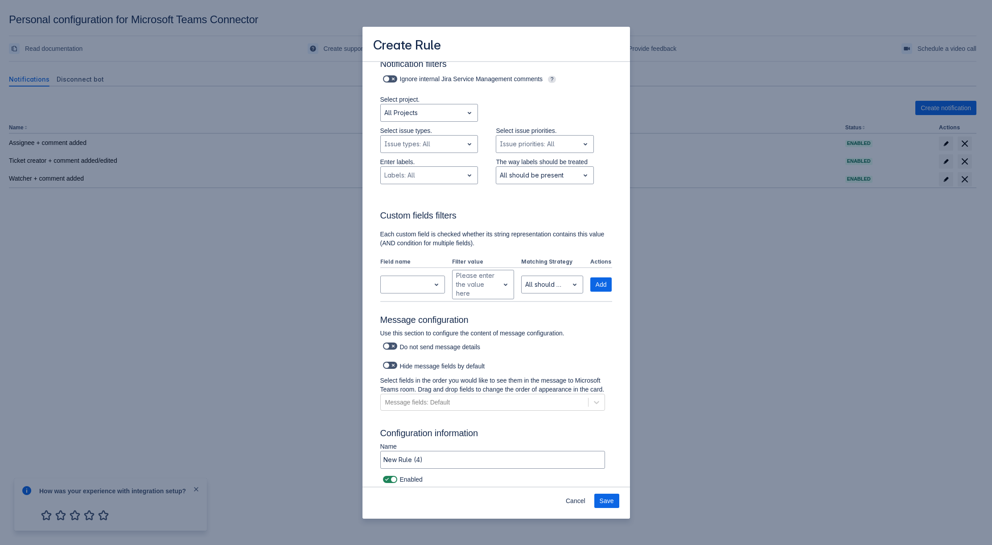
scroll to position [189, 0]
drag, startPoint x: 428, startPoint y: 461, endPoint x: 344, endPoint y: 448, distance: 85.4
click at [344, 448] on div "Create Rule Notify me when Issue I am assignee matches the filters below Issue …" at bounding box center [496, 272] width 992 height 545
drag, startPoint x: 571, startPoint y: 464, endPoint x: 522, endPoint y: 459, distance: 48.8
click at [522, 459] on input "Mentioned + ticket created or commented with my name" at bounding box center [493, 460] width 224 height 16
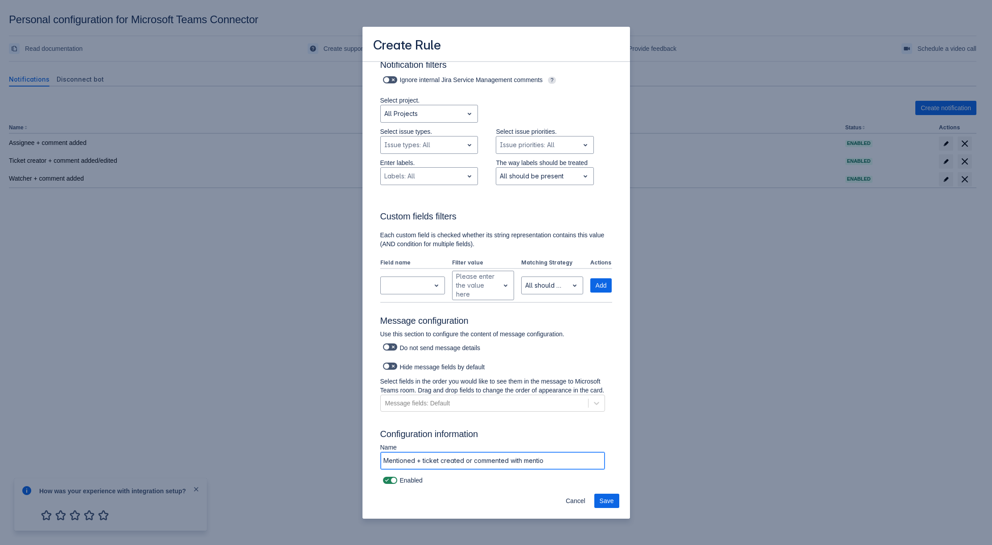
type input "Mentioned + ticket created or commented with mention"
click at [610, 499] on span "Save" at bounding box center [607, 500] width 14 height 14
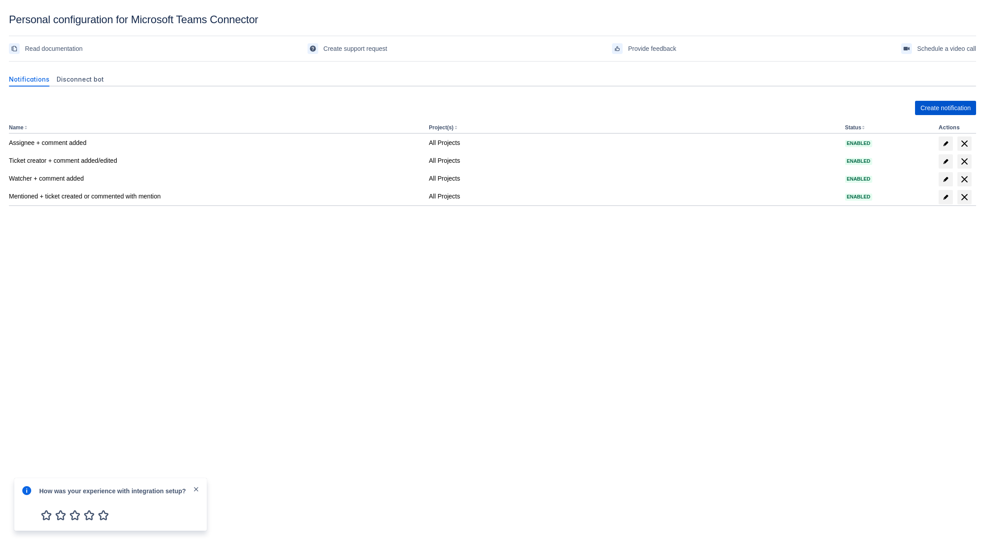
click at [947, 106] on span "Create notification" at bounding box center [946, 108] width 50 height 14
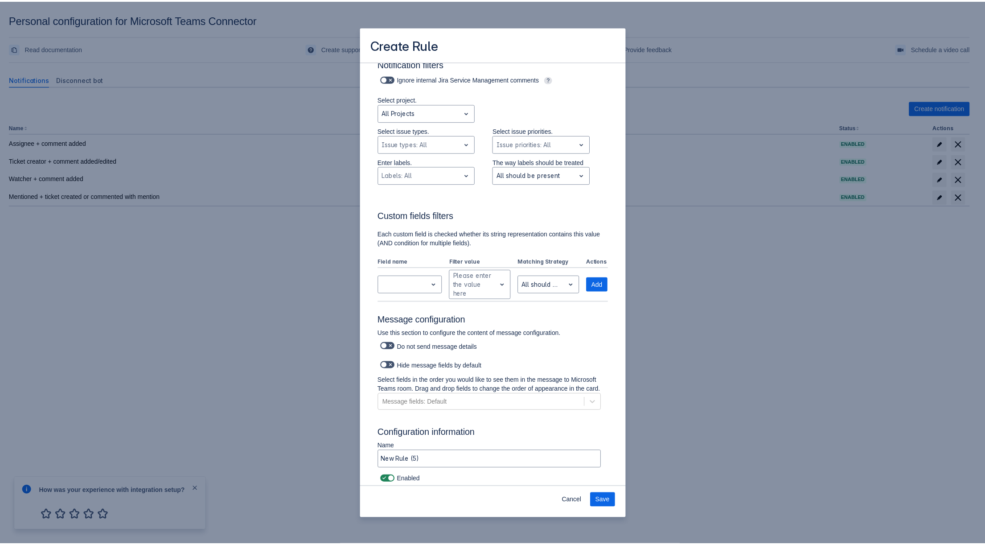
scroll to position [189, 0]
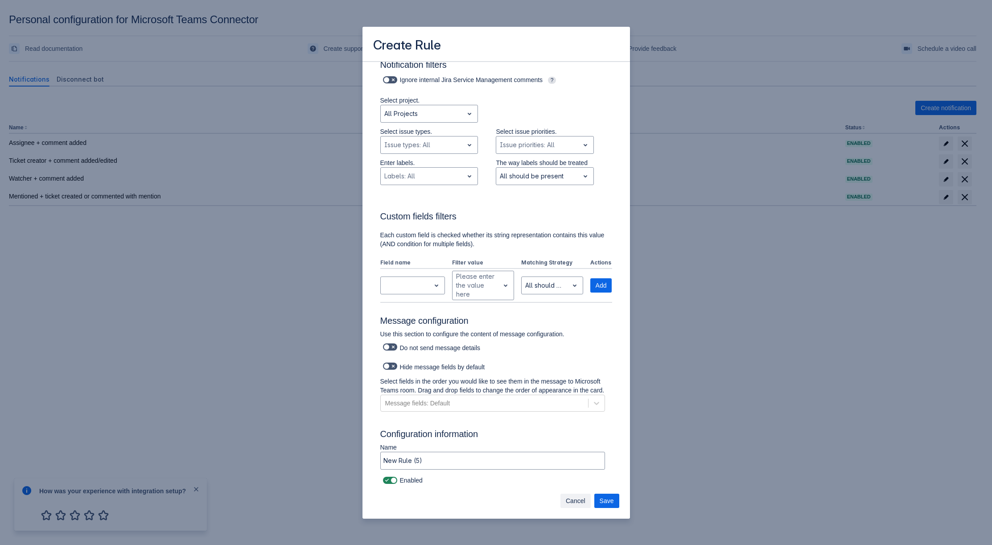
click at [584, 507] on span "Cancel" at bounding box center [576, 500] width 20 height 14
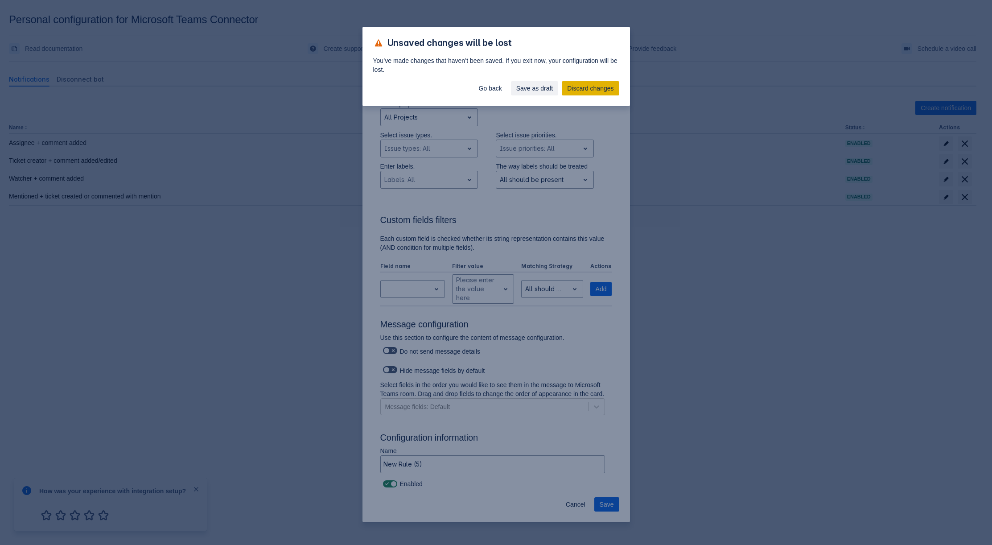
click at [583, 88] on span "Discard changes" at bounding box center [590, 88] width 46 height 14
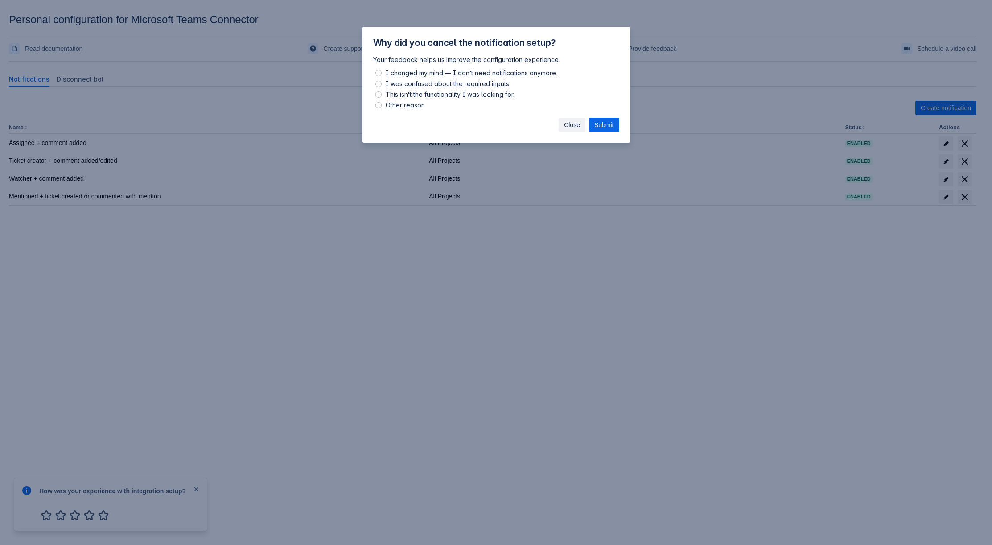
click at [565, 129] on span "Close" at bounding box center [572, 125] width 16 height 14
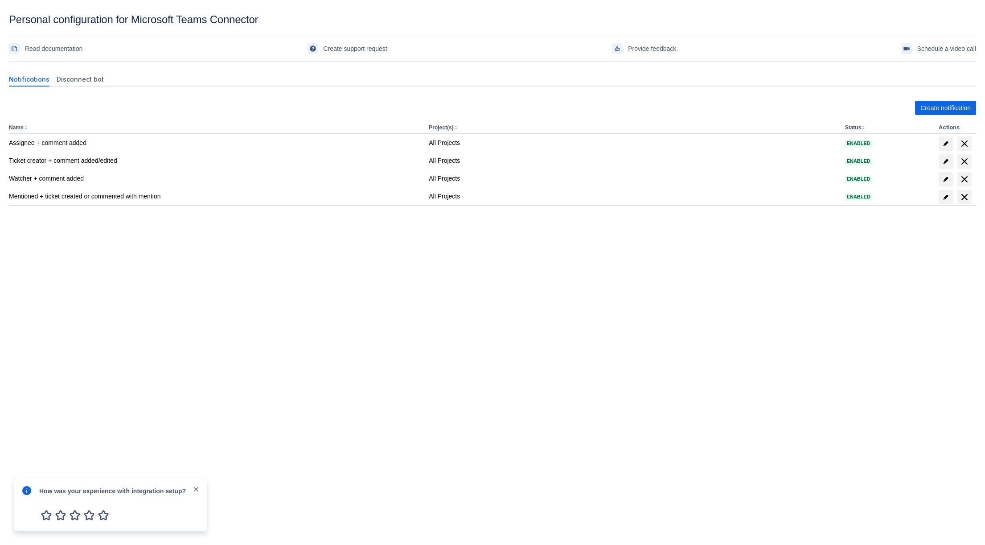
click at [197, 490] on span "close" at bounding box center [196, 488] width 7 height 7
